Goal: Task Accomplishment & Management: Manage account settings

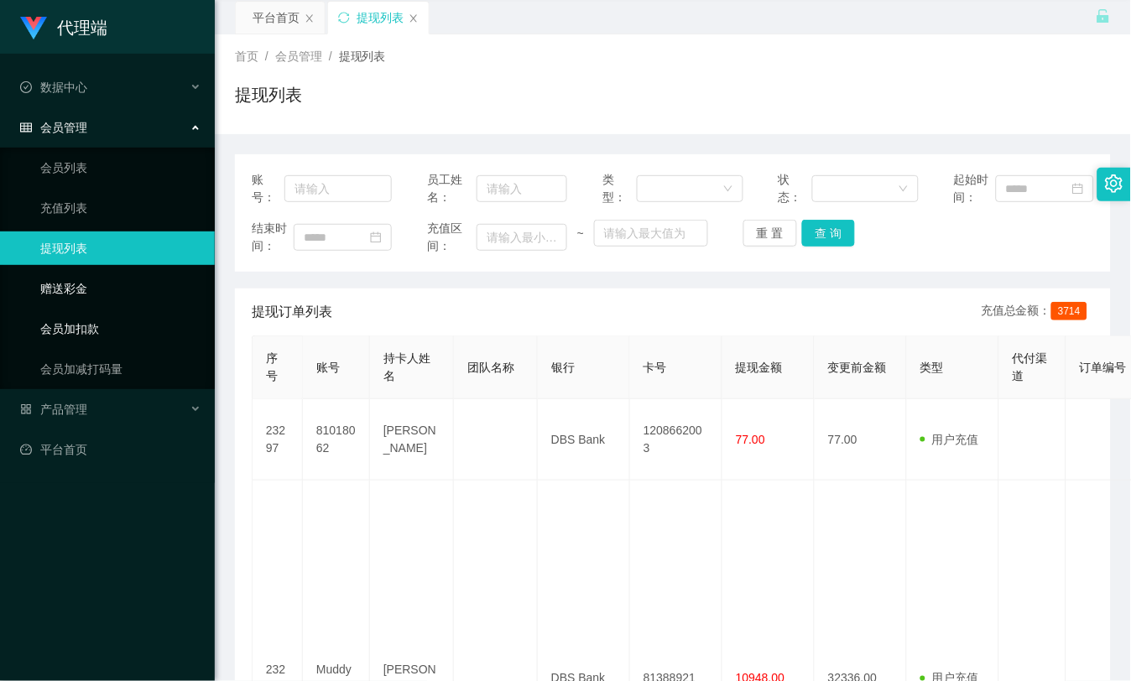
scroll to position [93, 0]
